Goal: Find specific page/section: Find specific page/section

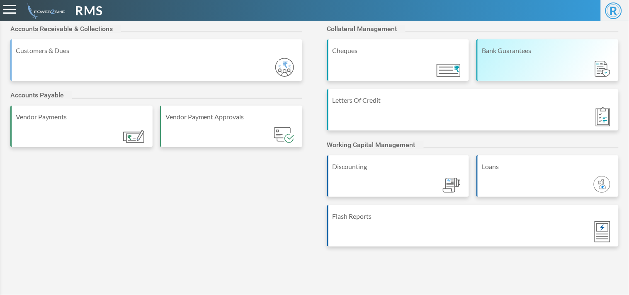
click at [517, 48] on div "Bank Guarantees" at bounding box center [547, 51] width 133 height 10
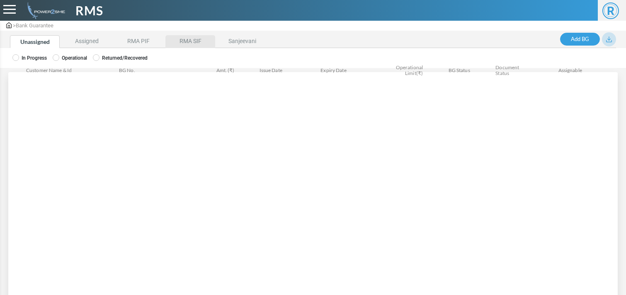
click at [181, 44] on li "RMA SIF" at bounding box center [190, 41] width 50 height 13
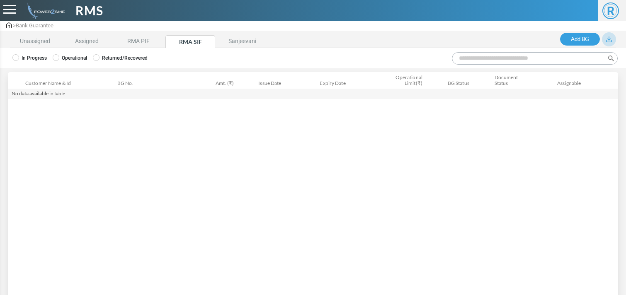
click at [85, 56] on div "In Progress Operational Returned/Recovered" at bounding box center [313, 58] width 626 height 20
click at [85, 56] on label "Operational" at bounding box center [70, 57] width 34 height 7
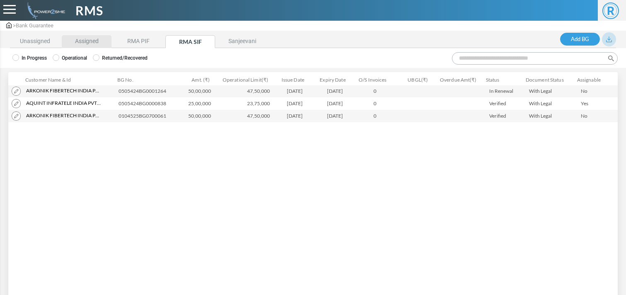
click at [79, 40] on li "Assigned" at bounding box center [87, 41] width 50 height 13
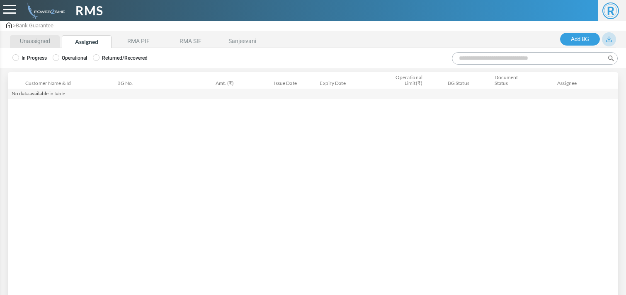
click at [34, 43] on li "Unassigned" at bounding box center [35, 41] width 50 height 13
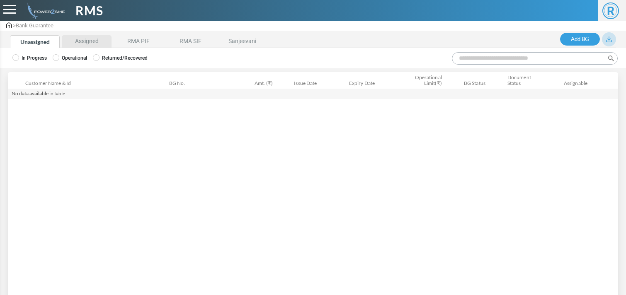
click at [79, 43] on li "Assigned" at bounding box center [87, 41] width 50 height 13
click at [84, 55] on label "Operational" at bounding box center [70, 57] width 34 height 7
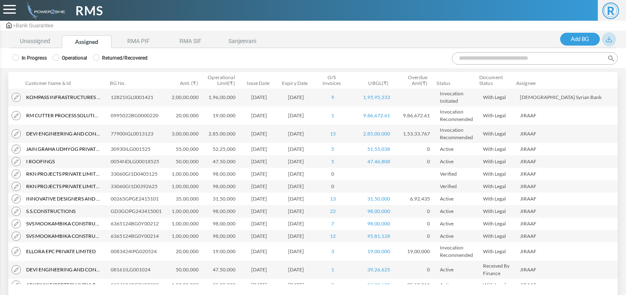
click at [508, 55] on input "Search:" at bounding box center [535, 58] width 166 height 12
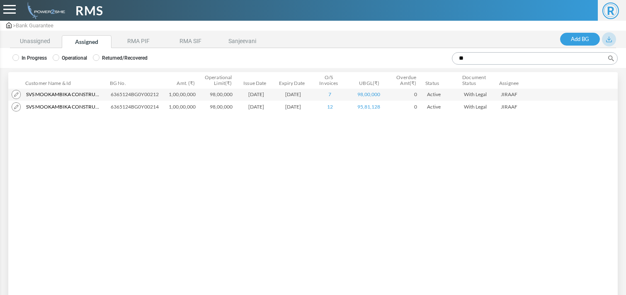
type input "*"
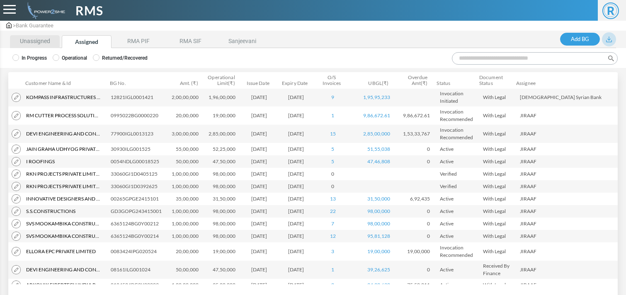
click at [41, 38] on li "Unassigned" at bounding box center [35, 41] width 50 height 13
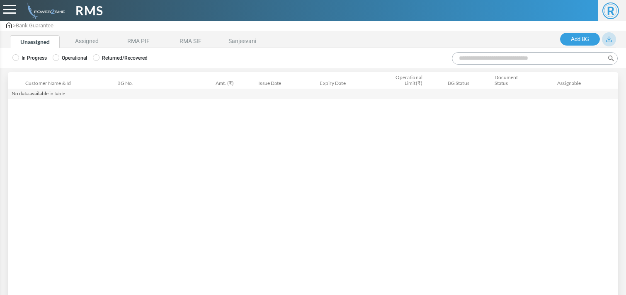
click at [65, 58] on label "Operational" at bounding box center [70, 57] width 34 height 7
